Goal: Check status: Check status

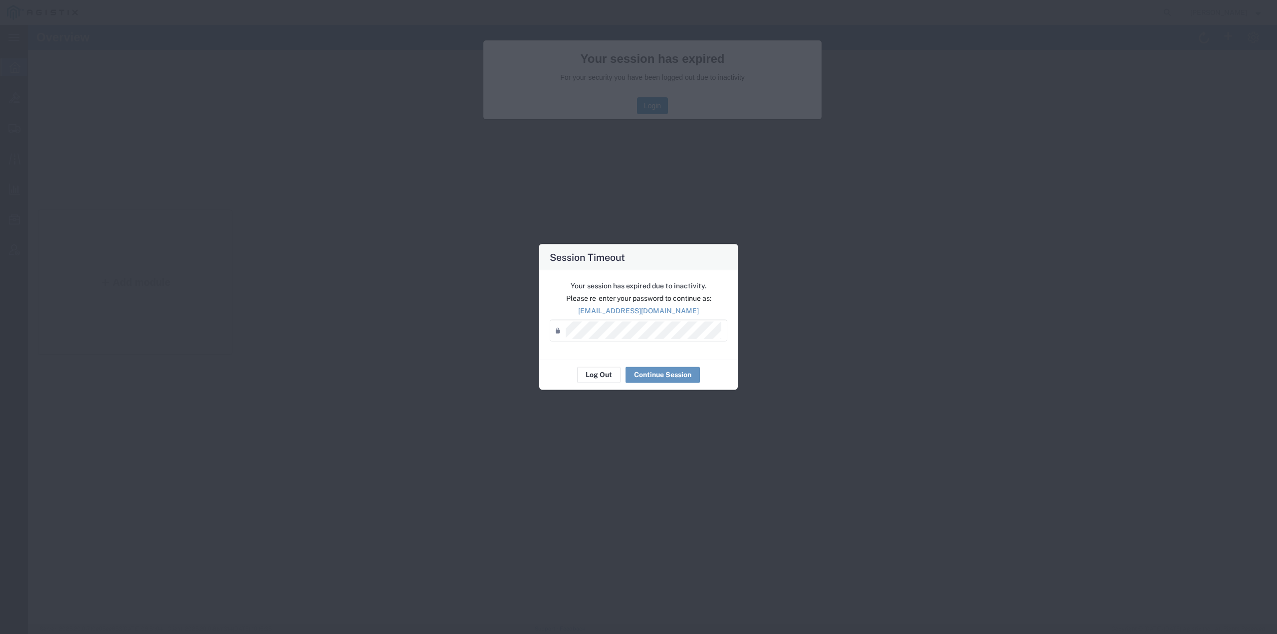
click at [644, 342] on div "Your session has expired due to inactivity. Please re-enter your password to co…" at bounding box center [638, 314] width 198 height 89
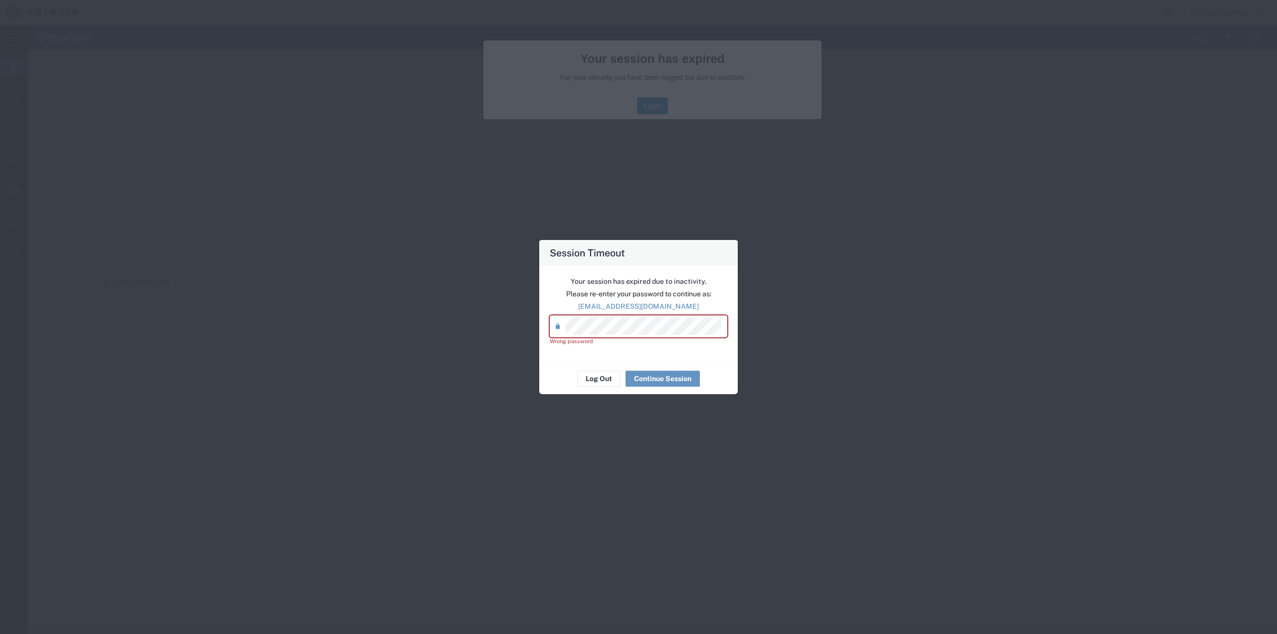
click at [553, 330] on div "Password *" at bounding box center [639, 326] width 178 height 22
click at [639, 372] on button "Continue Session" at bounding box center [662, 379] width 74 height 16
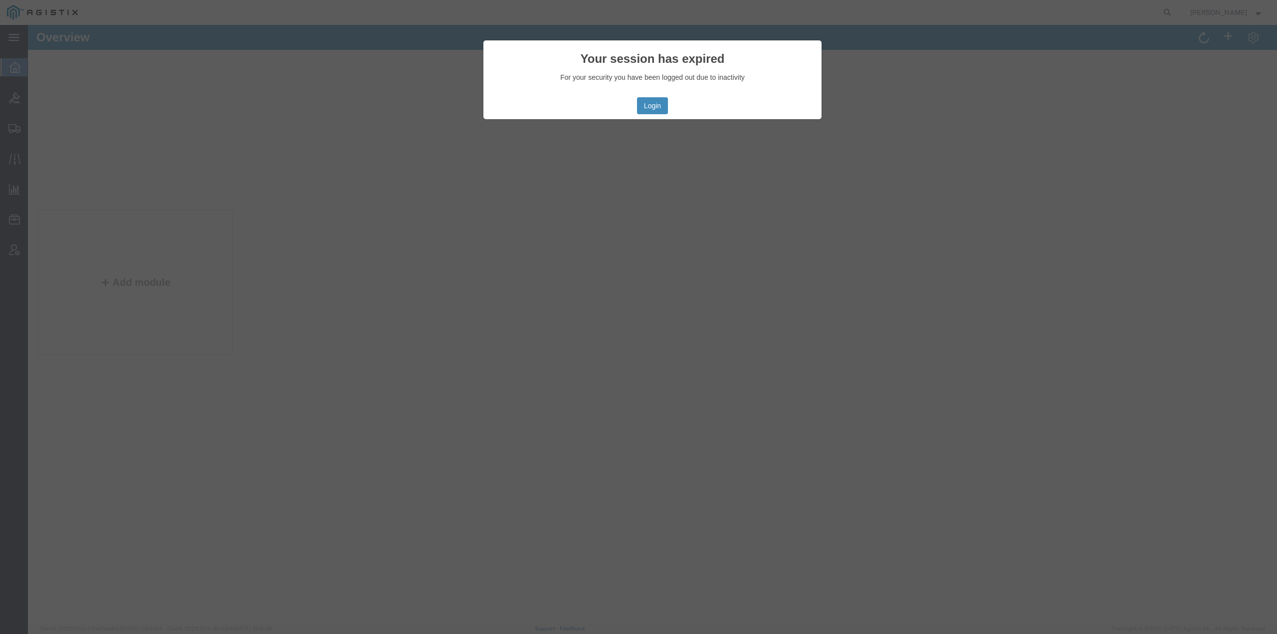
click at [648, 103] on button "Login" at bounding box center [652, 105] width 31 height 17
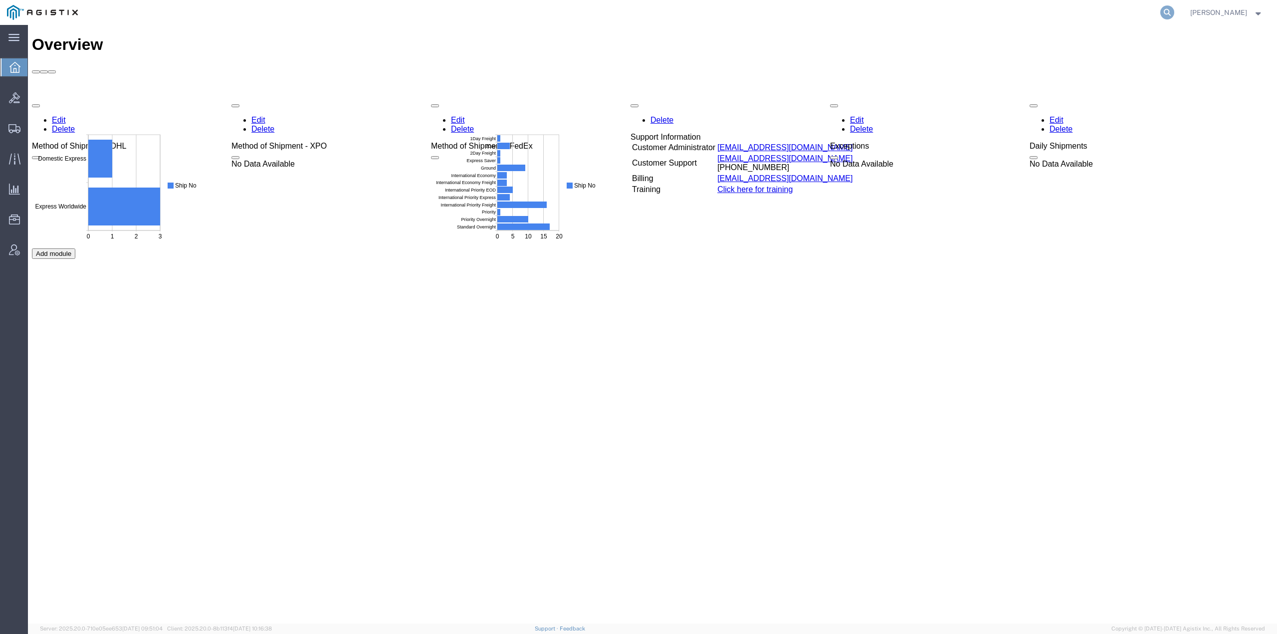
click at [1170, 12] on icon at bounding box center [1167, 12] width 14 height 14
click at [1087, 18] on input "search" at bounding box center [1008, 12] width 303 height 24
paste input "56994989"
type input "56994989"
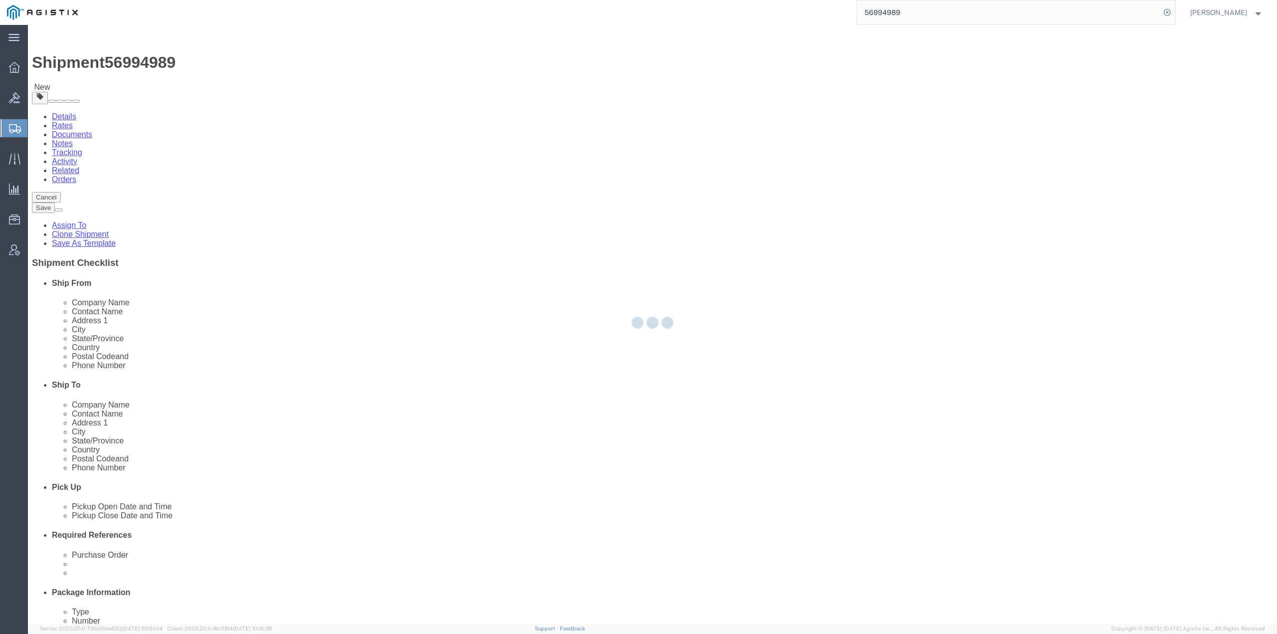
select select "69651"
select select
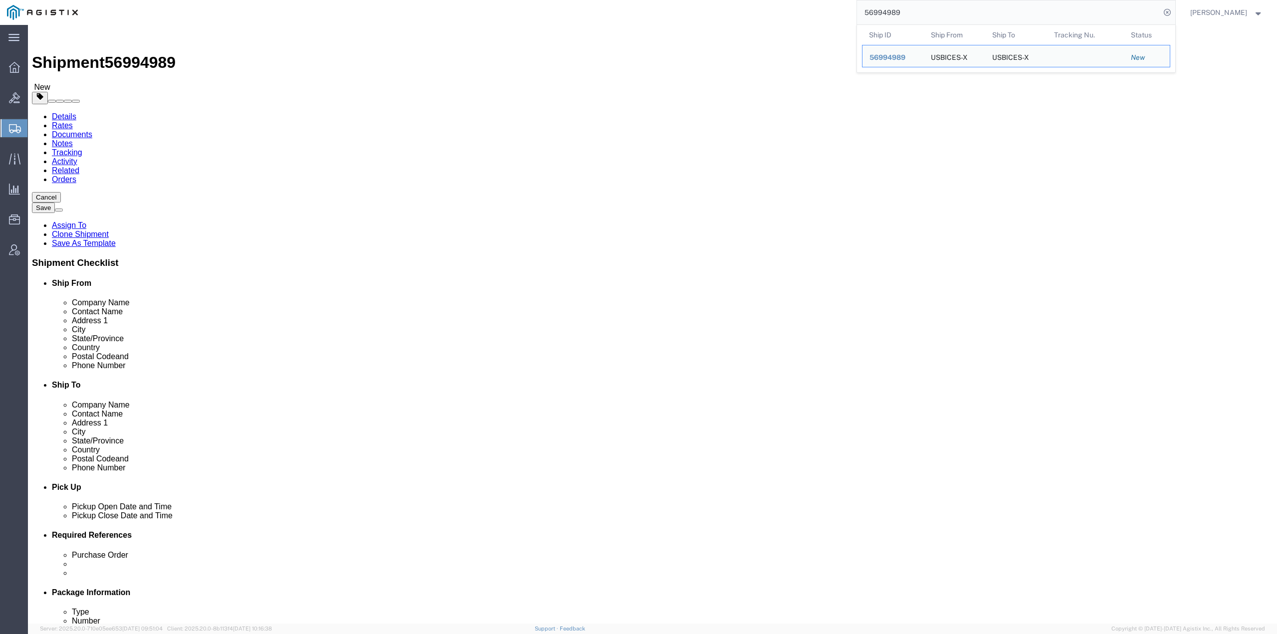
click icon
